Goal: Task Accomplishment & Management: Complete application form

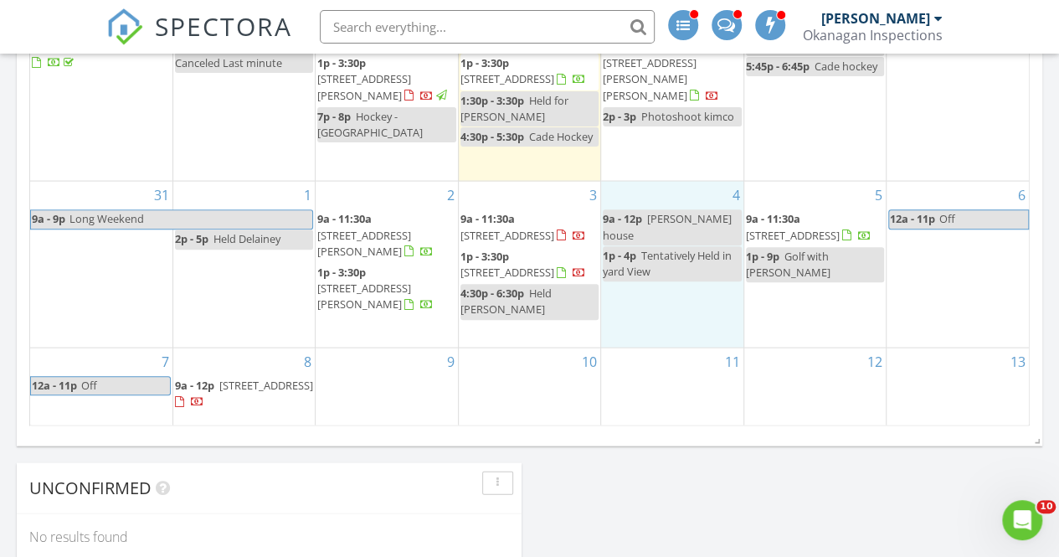
click at [285, 414] on div "8 9a - 12p [STREET_ADDRESS]" at bounding box center [243, 387] width 141 height 79
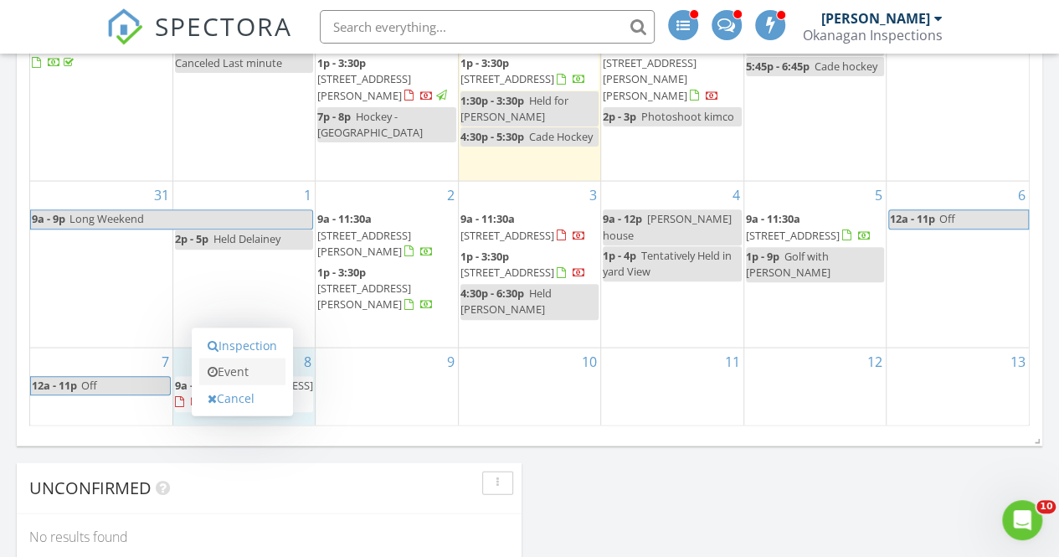
click at [257, 371] on link "Event" at bounding box center [242, 371] width 86 height 27
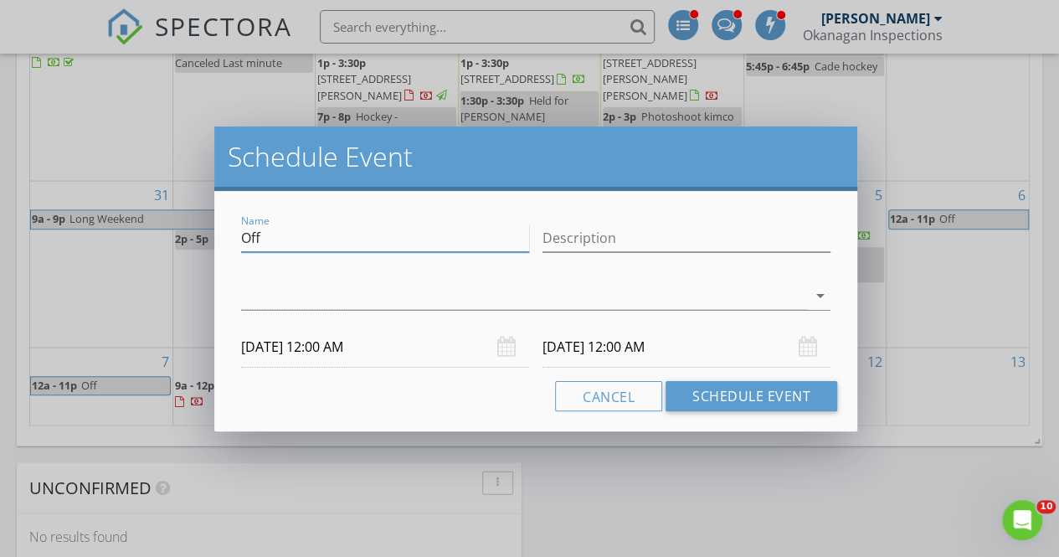
drag, startPoint x: 323, startPoint y: 239, endPoint x: 111, endPoint y: 212, distance: 213.6
click at [111, 212] on div "Schedule Event Name Off Description arrow_drop_down [DATE] 12:00 AM [DATE] 12:0…" at bounding box center [529, 278] width 1059 height 557
type input "held [PERSON_NAME]"
click at [290, 305] on div at bounding box center [524, 296] width 566 height 28
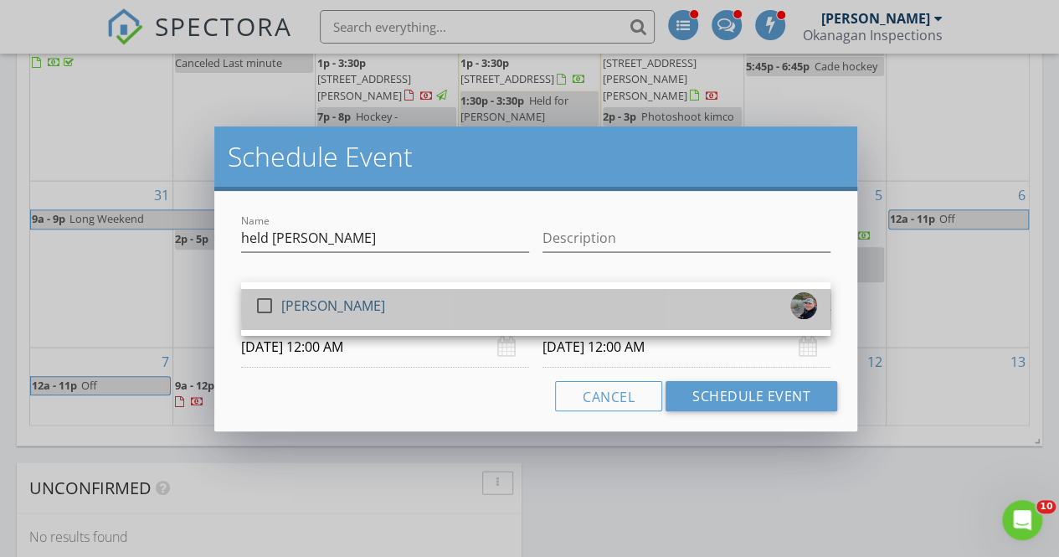
click at [290, 305] on div "[PERSON_NAME]" at bounding box center [333, 305] width 104 height 27
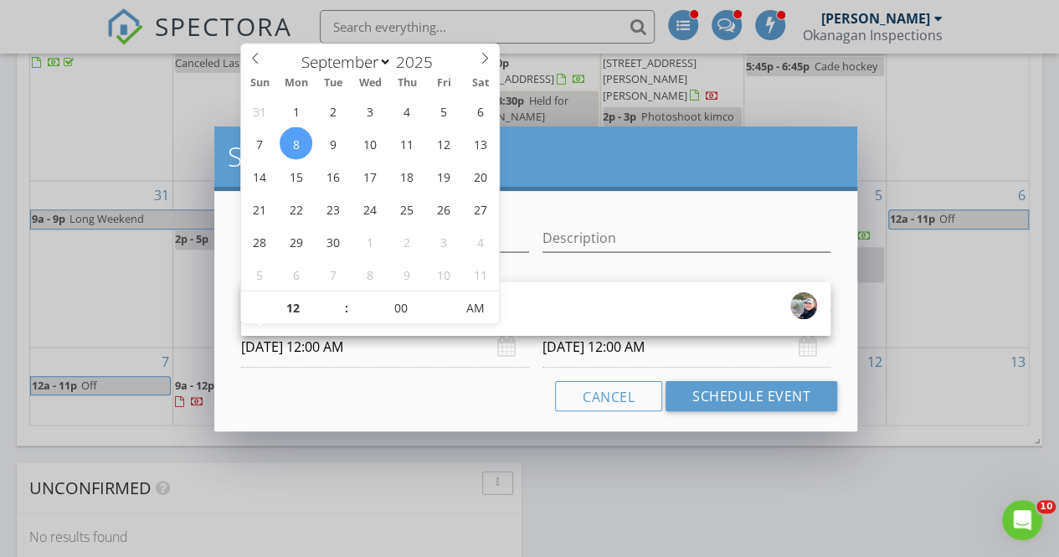
click at [321, 354] on input "[DATE] 12:00 AM" at bounding box center [385, 346] width 288 height 41
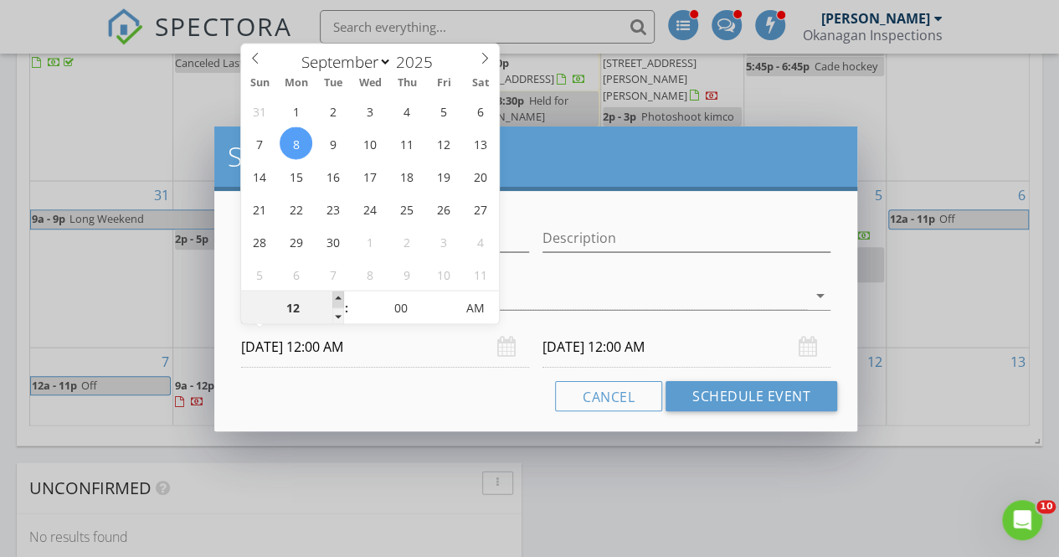
type input "01"
type input "[DATE] 1:00 AM"
click at [334, 294] on span at bounding box center [338, 299] width 12 height 17
type input "[DATE] 1:00 AM"
type input "[DATE] 1:00 PM"
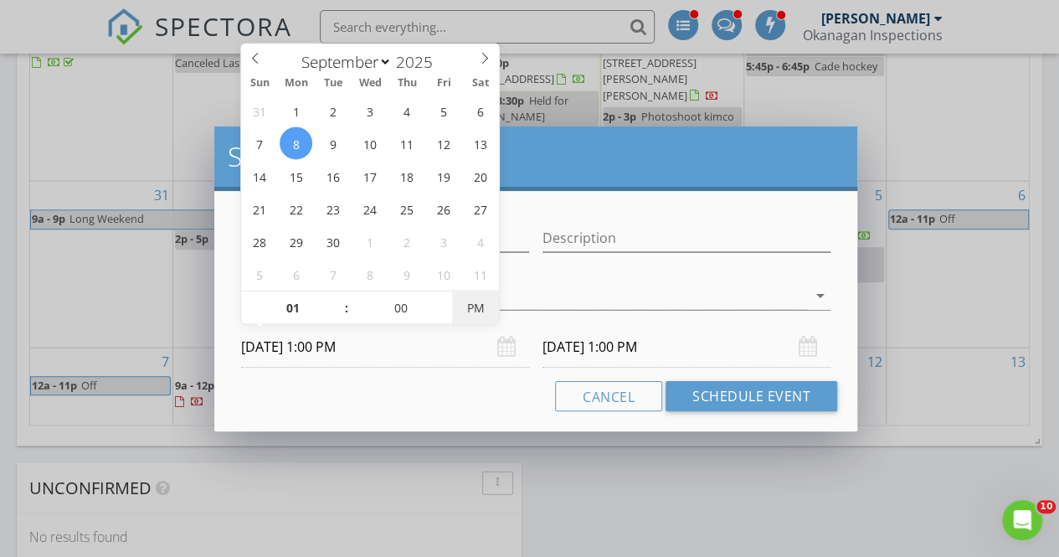
click at [484, 305] on span "PM" at bounding box center [475, 307] width 46 height 33
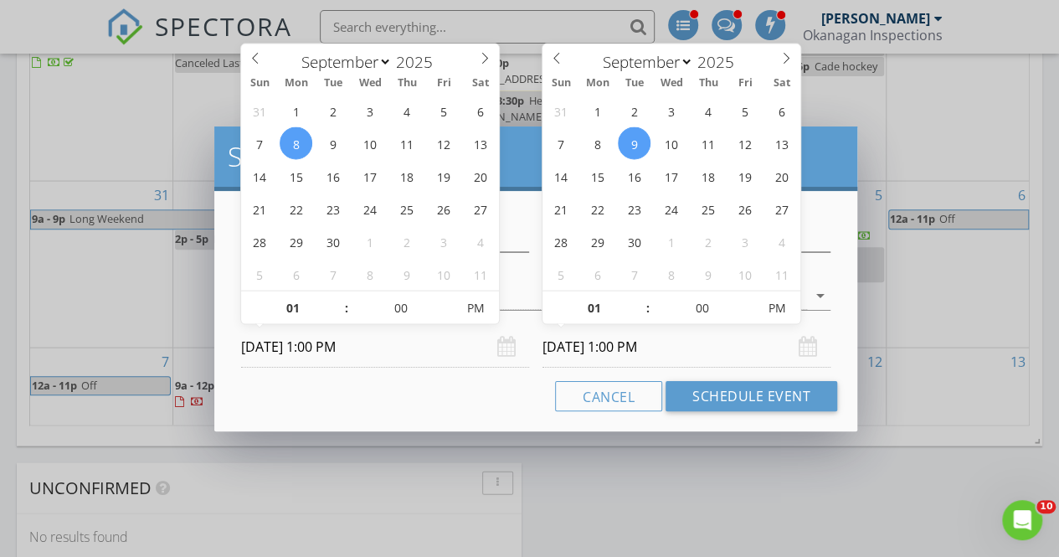
click at [562, 357] on input "[DATE] 1:00 PM" at bounding box center [686, 346] width 288 height 41
type input "[DATE] 1:00 PM"
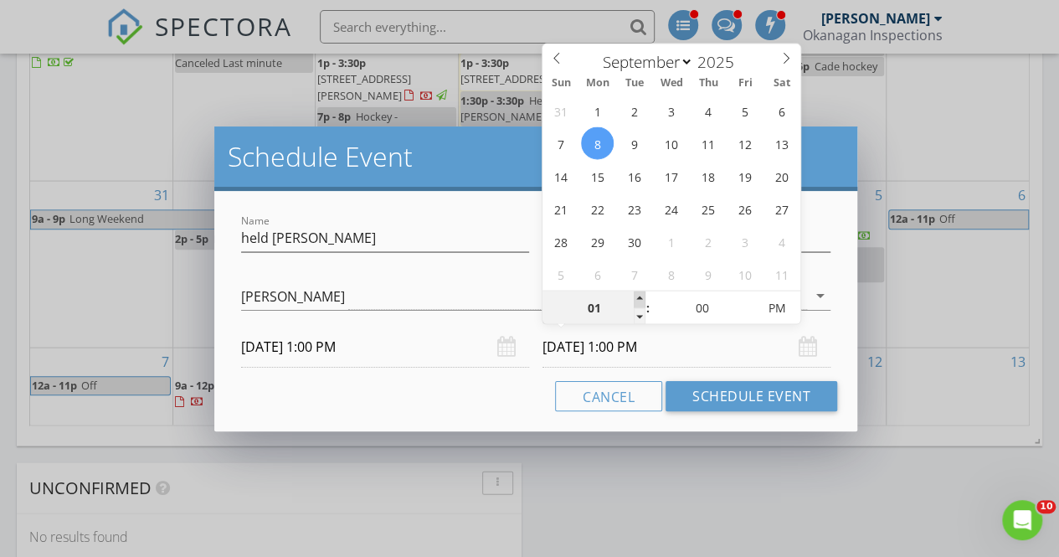
type input "02"
type input "[DATE] 2:00 PM"
click at [643, 295] on span at bounding box center [640, 299] width 12 height 17
type input "03"
type input "[DATE] 3:00 PM"
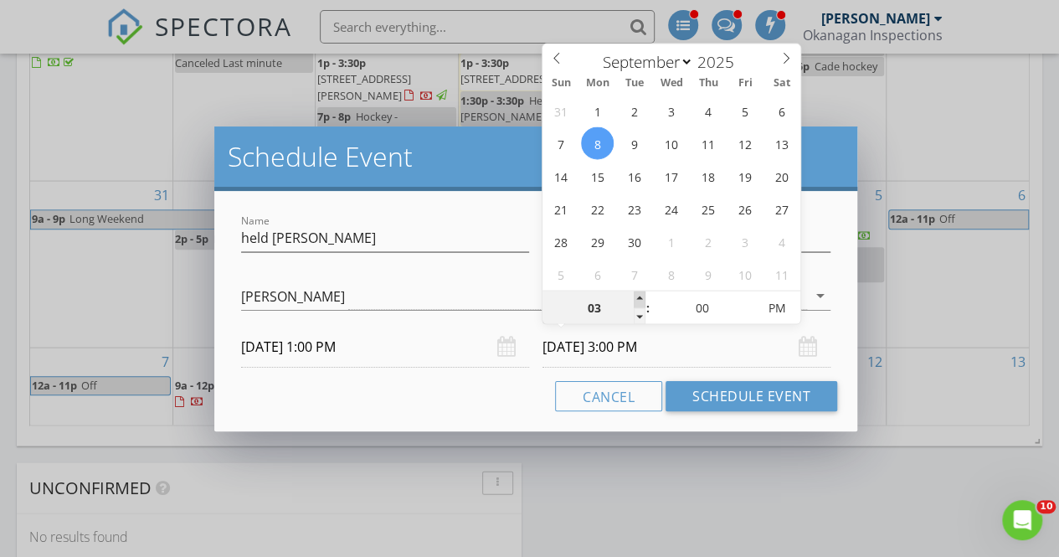
click at [643, 295] on span at bounding box center [640, 299] width 12 height 17
type input "04"
type input "[DATE] 4:00 PM"
click at [643, 295] on span at bounding box center [640, 299] width 12 height 17
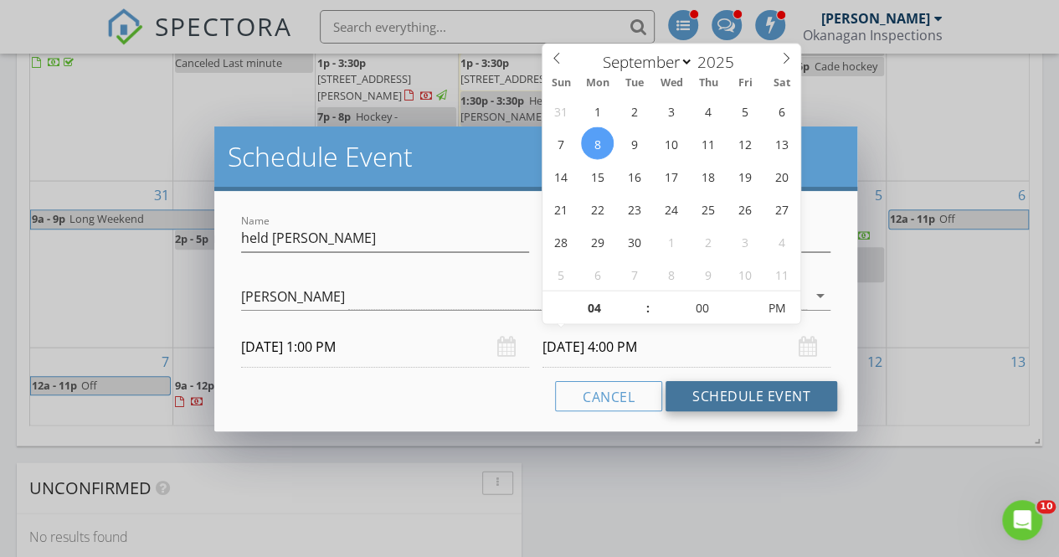
click at [701, 398] on button "Schedule Event" at bounding box center [752, 396] width 172 height 30
